Goal: Task Accomplishment & Management: Complete application form

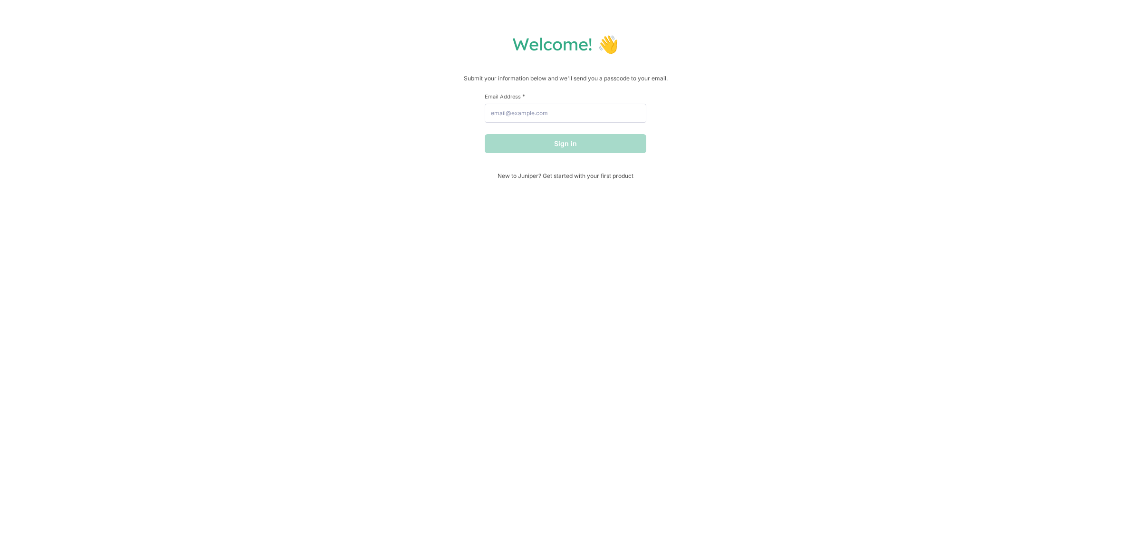
click at [607, 102] on div "Email Address *" at bounding box center [566, 108] width 162 height 30
click at [602, 111] on input "Email Address *" at bounding box center [566, 113] width 162 height 19
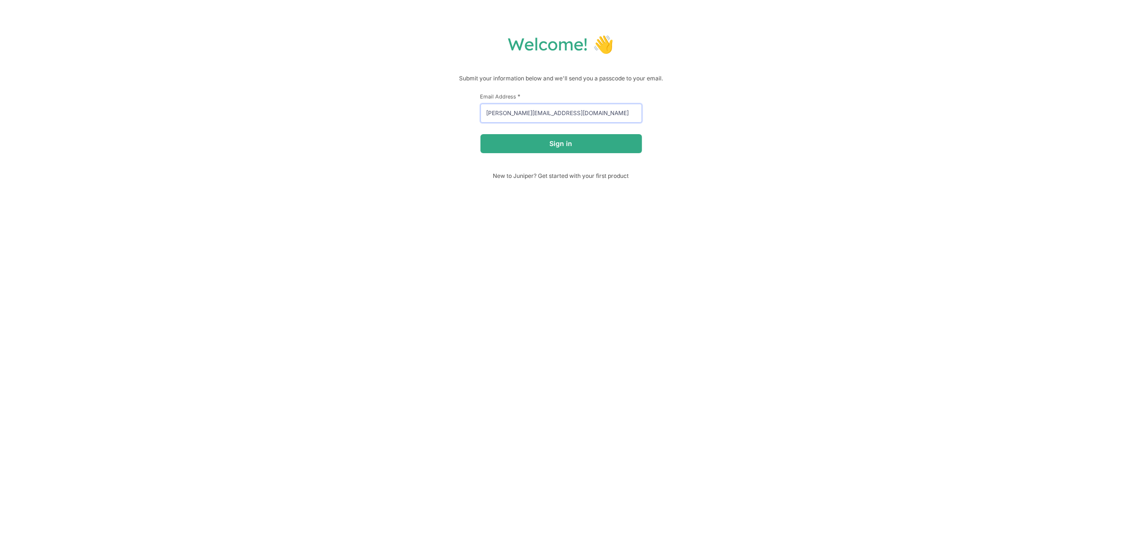
type input "[PERSON_NAME][EMAIL_ADDRESS][DOMAIN_NAME]"
click at [603, 155] on div "First Name * Last Name * Email Address * [PERSON_NAME][EMAIL_ADDRESS][DOMAIN_NA…" at bounding box center [562, 132] width 162 height 79
click at [598, 144] on button "Sign in" at bounding box center [562, 143] width 162 height 19
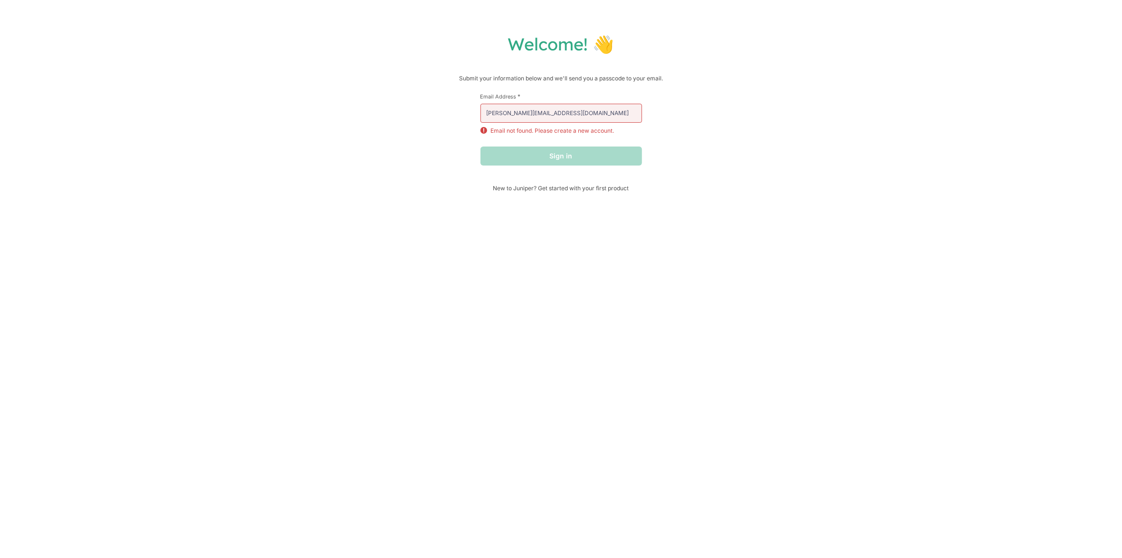
click at [542, 219] on div "Welcome! 👋 Submit your information below and we'll send you a passcode to your …" at bounding box center [561, 279] width 1122 height 558
click at [517, 189] on span "New to Juniper? Get started with your first product" at bounding box center [562, 187] width 162 height 7
